Goal: Find contact information: Find contact information

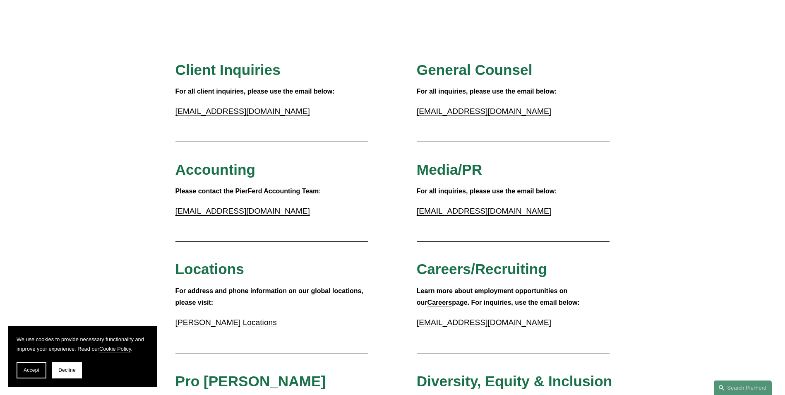
scroll to position [124, 0]
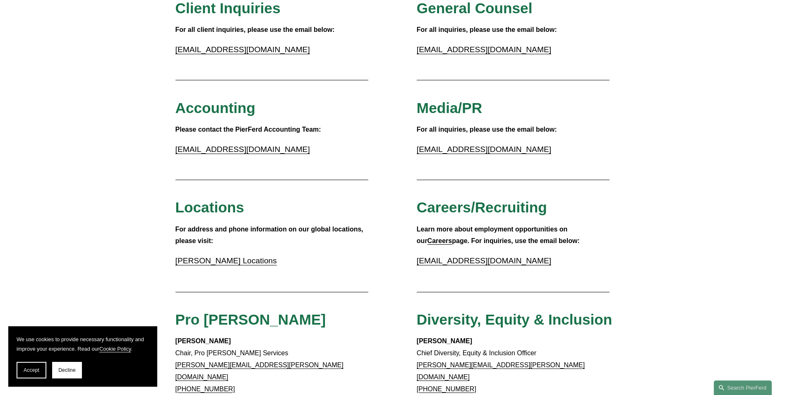
click at [229, 260] on link "[PERSON_NAME] Locations" at bounding box center [225, 260] width 101 height 9
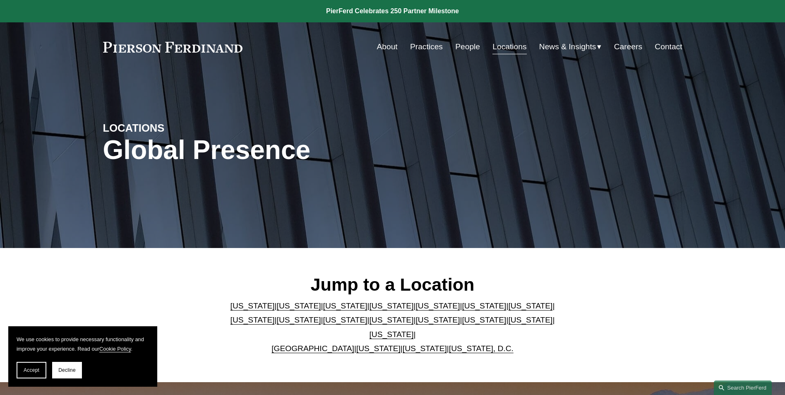
click at [369, 321] on link "New York" at bounding box center [391, 319] width 44 height 9
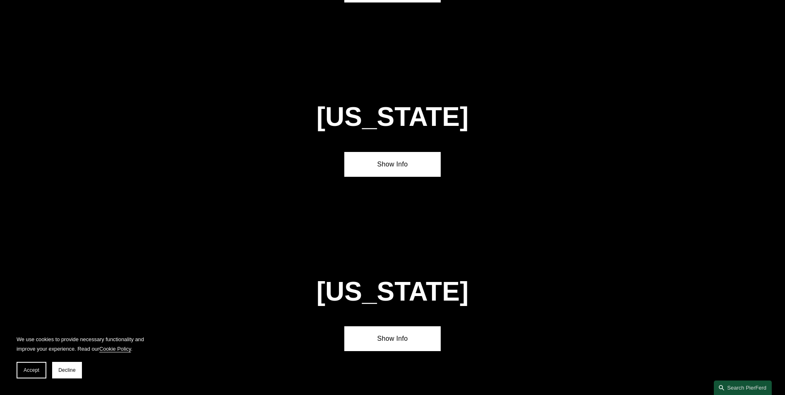
scroll to position [2121, 0]
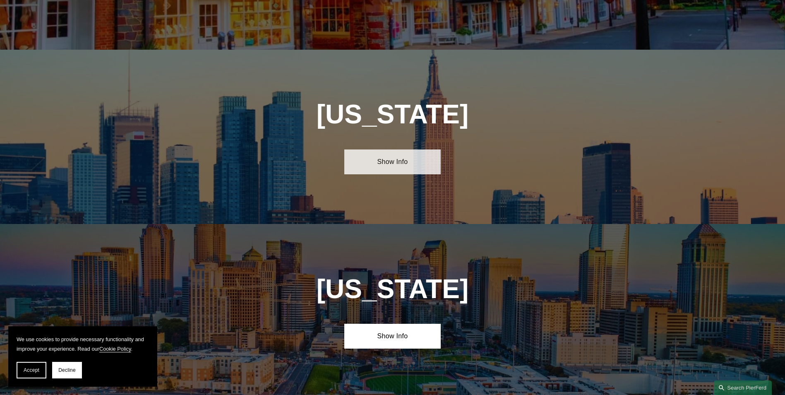
click at [382, 149] on link "Show Info" at bounding box center [392, 161] width 96 height 25
